Goal: Transaction & Acquisition: Subscribe to service/newsletter

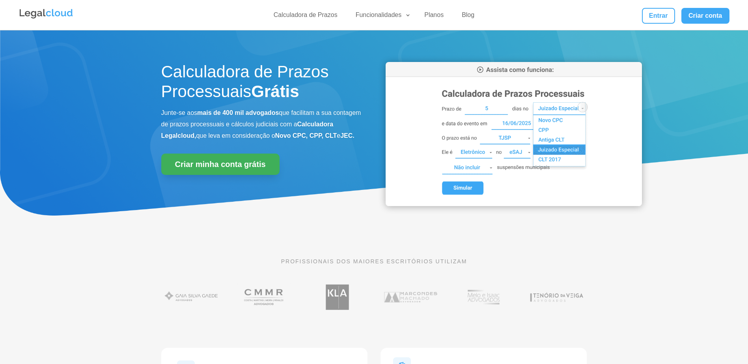
click at [220, 175] on link "Criar minha conta grátis" at bounding box center [220, 163] width 118 height 21
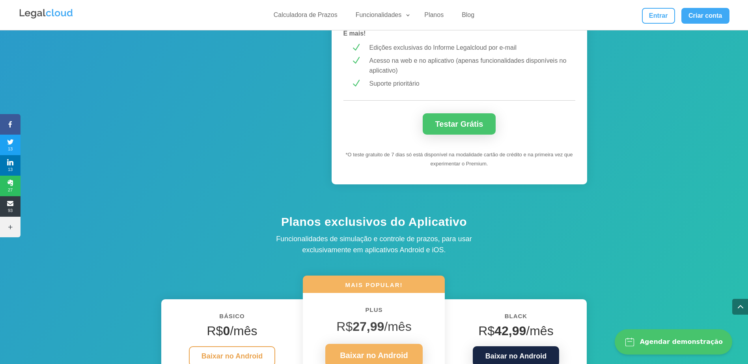
scroll to position [907, 0]
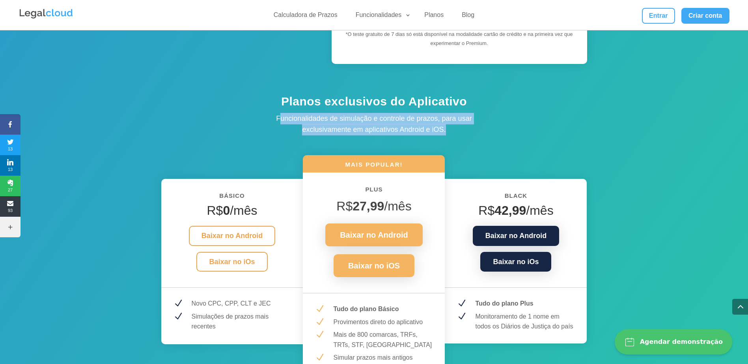
drag, startPoint x: 281, startPoint y: 115, endPoint x: 480, endPoint y: 129, distance: 199.8
click at [480, 129] on p "Funcionalidades de simulação e controle de prazos, para usar exclusivamente em …" at bounding box center [374, 124] width 237 height 23
drag, startPoint x: 480, startPoint y: 129, endPoint x: 466, endPoint y: 130, distance: 14.3
click at [466, 130] on p "Funcionalidades de simulação e controle de prazos, para usar exclusivamente em …" at bounding box center [374, 124] width 237 height 23
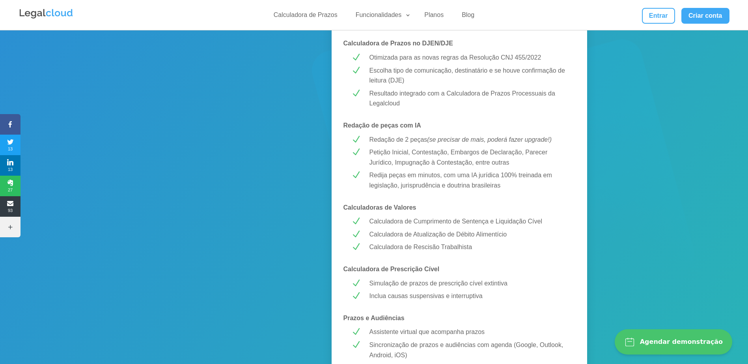
scroll to position [316, 0]
